Goal: Information Seeking & Learning: Check status

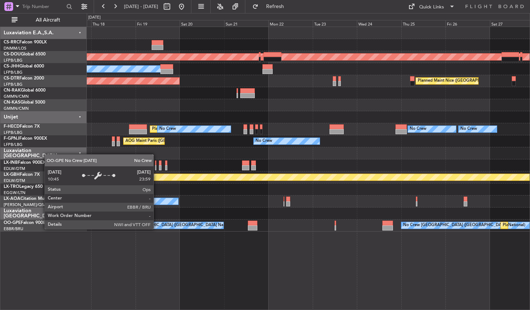
click at [156, 228] on div "Planned Maint [GEOGRAPHIC_DATA] ([GEOGRAPHIC_DATA]) Planned Maint [GEOGRAPHIC_D…" at bounding box center [308, 168] width 443 height 283
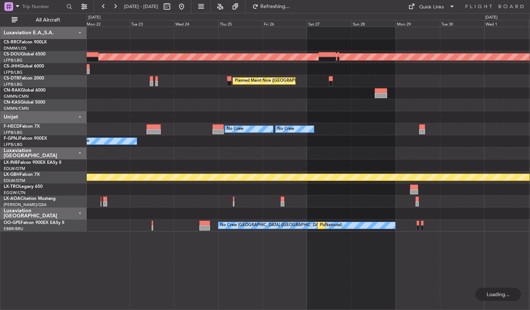
click at [181, 282] on div "Planned Maint London ([GEOGRAPHIC_DATA]) Owner [GEOGRAPHIC_DATA] ([GEOGRAPHIC_D…" at bounding box center [308, 168] width 443 height 283
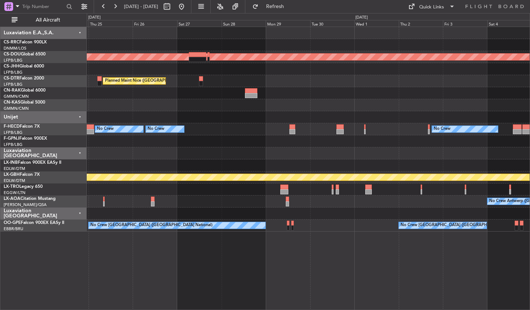
click at [183, 294] on div "Planned Maint London ([GEOGRAPHIC_DATA]) [GEOGRAPHIC_DATA] ([GEOGRAPHIC_DATA]) …" at bounding box center [308, 168] width 443 height 283
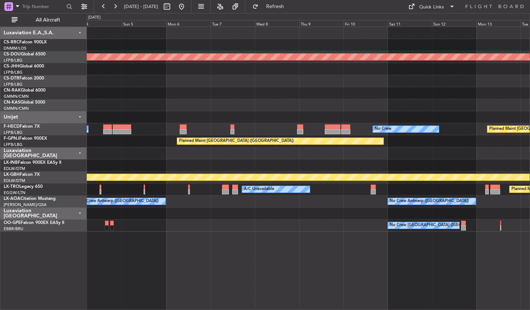
click at [166, 273] on div "Planned Maint London ([GEOGRAPHIC_DATA]) No Crew No Crew Planned Maint [GEOGRAP…" at bounding box center [308, 168] width 443 height 283
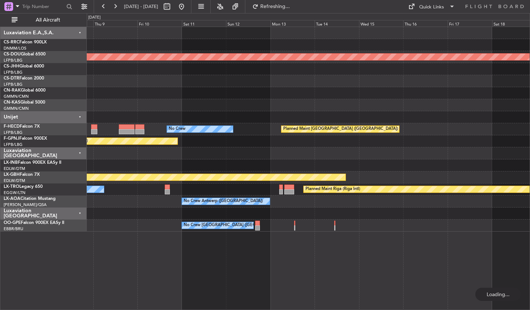
click at [184, 268] on div "Planned Maint London ([GEOGRAPHIC_DATA]) No Crew Planned Maint [GEOGRAPHIC_DATA…" at bounding box center [308, 168] width 443 height 283
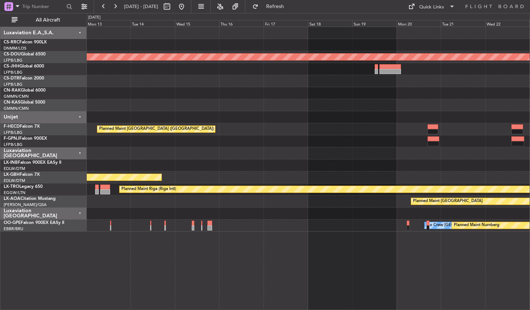
click at [221, 272] on div "Planned Maint London ([GEOGRAPHIC_DATA]) Planned Maint [GEOGRAPHIC_DATA] ([GEOG…" at bounding box center [308, 168] width 443 height 283
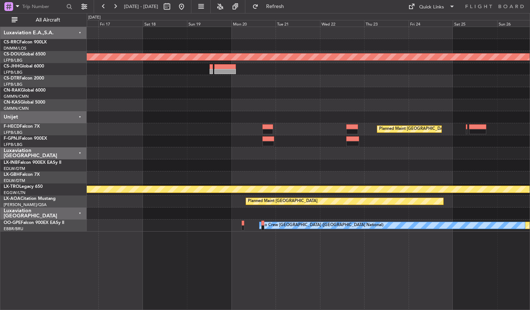
click at [212, 266] on div "Planned Maint London ([GEOGRAPHIC_DATA]) Planned Maint [GEOGRAPHIC_DATA] ([GEOG…" at bounding box center [308, 168] width 443 height 283
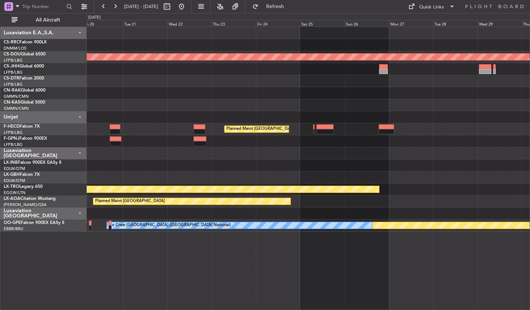
click at [128, 258] on div "Planned Maint London ([GEOGRAPHIC_DATA]) Planned Maint [GEOGRAPHIC_DATA] ([GEOG…" at bounding box center [308, 168] width 443 height 283
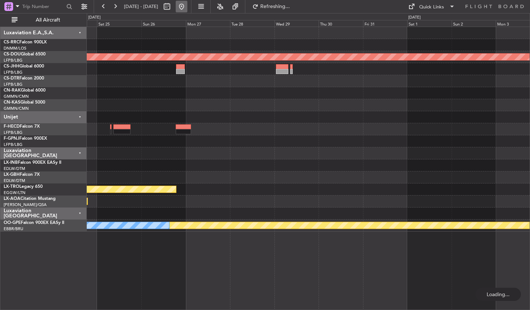
click at [187, 7] on button at bounding box center [182, 7] width 12 height 12
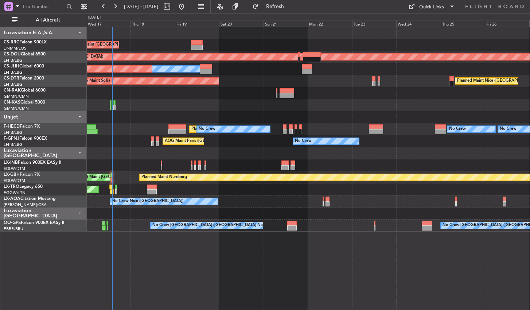
click at [268, 62] on div "Planned Maint [GEOGRAPHIC_DATA] ([GEOGRAPHIC_DATA]) Planned Maint [GEOGRAPHIC_D…" at bounding box center [308, 129] width 443 height 204
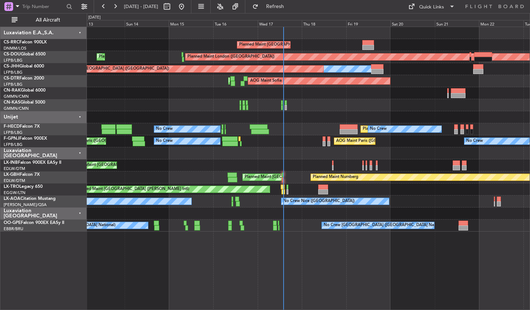
click at [298, 164] on div "Planned Maint [GEOGRAPHIC_DATA] ([GEOGRAPHIC_DATA])" at bounding box center [308, 165] width 443 height 12
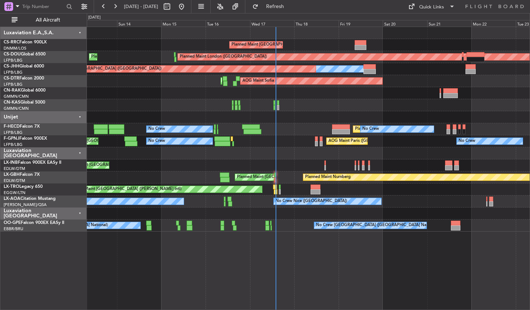
click at [125, 170] on div "Planned Maint [GEOGRAPHIC_DATA] ([GEOGRAPHIC_DATA])" at bounding box center [308, 165] width 443 height 12
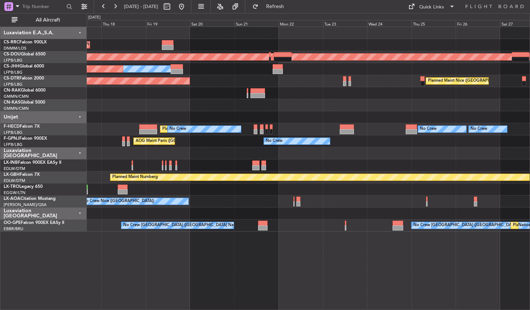
click at [453, 152] on div at bounding box center [308, 153] width 443 height 12
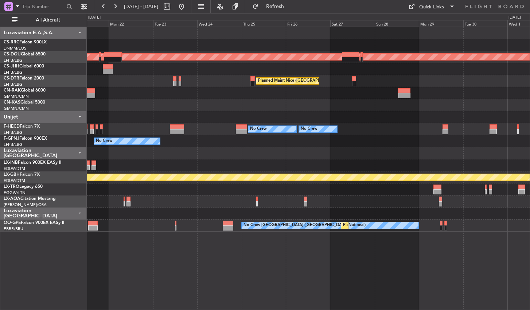
click at [188, 148] on div "Planned Maint London ([GEOGRAPHIC_DATA]) Owner [GEOGRAPHIC_DATA] ([GEOGRAPHIC_D…" at bounding box center [308, 129] width 443 height 204
click at [187, 9] on button at bounding box center [182, 7] width 12 height 12
